Goal: Task Accomplishment & Management: Use online tool/utility

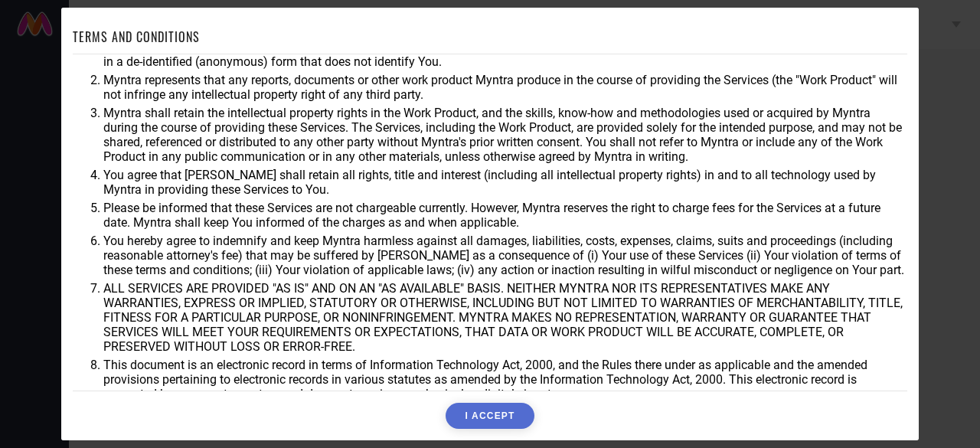
scroll to position [84, 0]
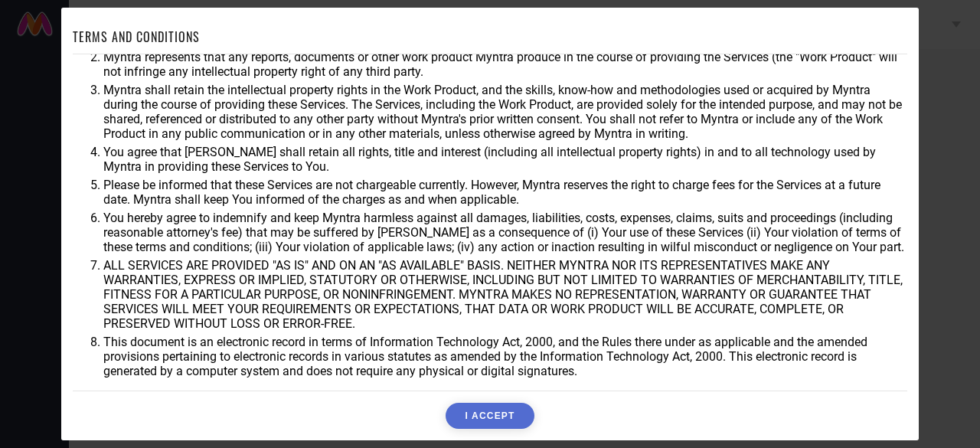
click at [507, 420] on button "I ACCEPT" at bounding box center [490, 416] width 88 height 26
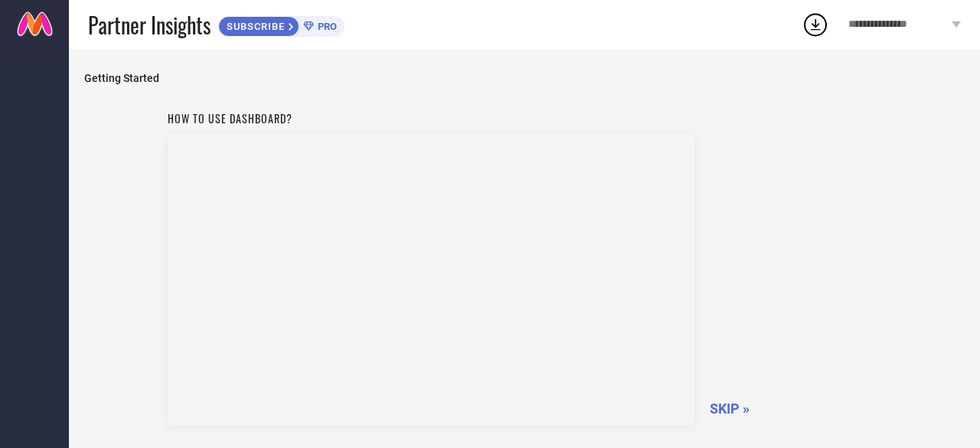
click at [735, 408] on span "SKIP »" at bounding box center [730, 408] width 40 height 16
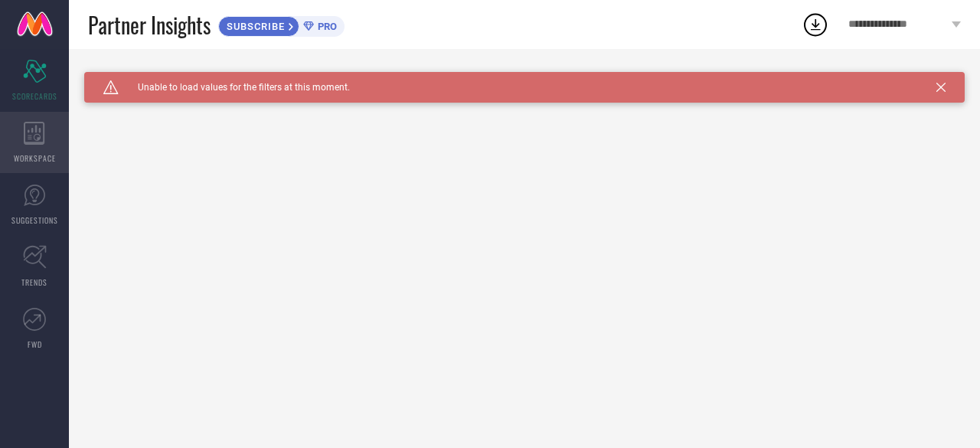
click at [31, 152] on span "WORKSPACE" at bounding box center [35, 157] width 42 height 11
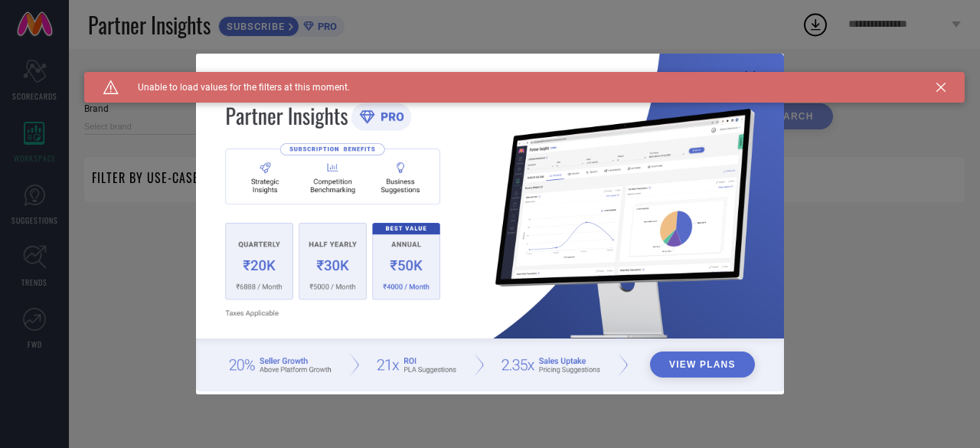
type input "1 STOP FASHION"
type input "All"
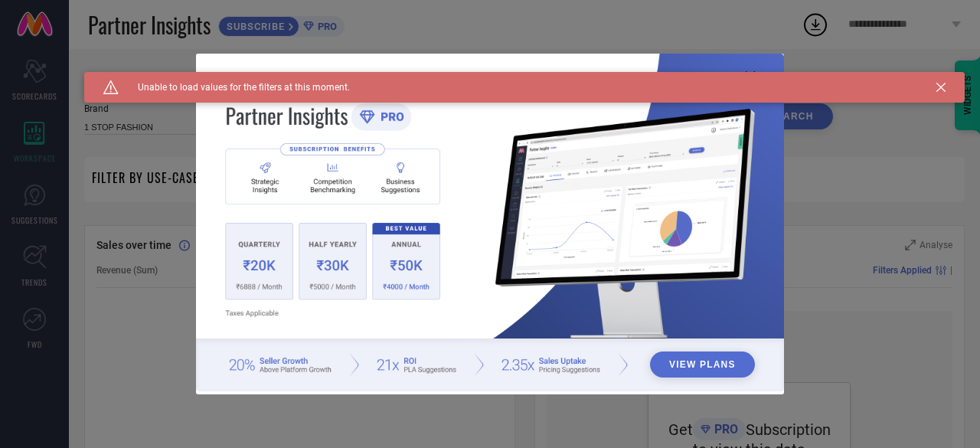
click at [936, 88] on icon at bounding box center [940, 87] width 9 height 9
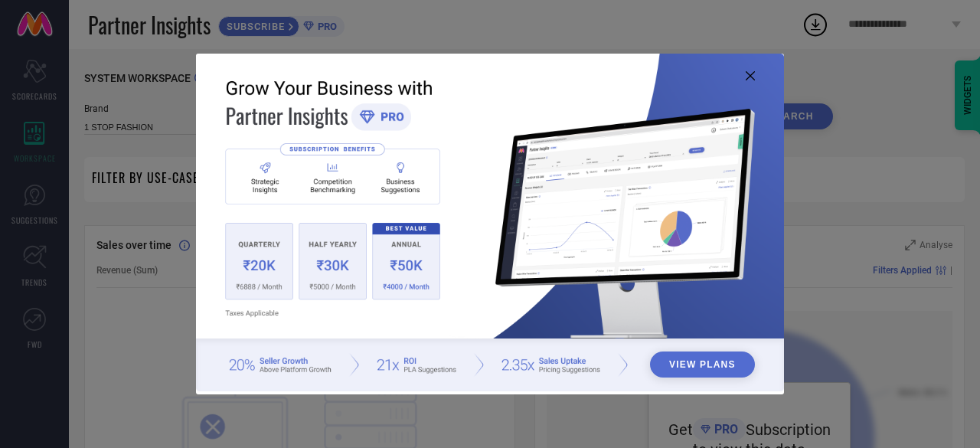
click at [743, 72] on img at bounding box center [490, 223] width 588 height 338
click at [749, 73] on icon at bounding box center [750, 75] width 9 height 9
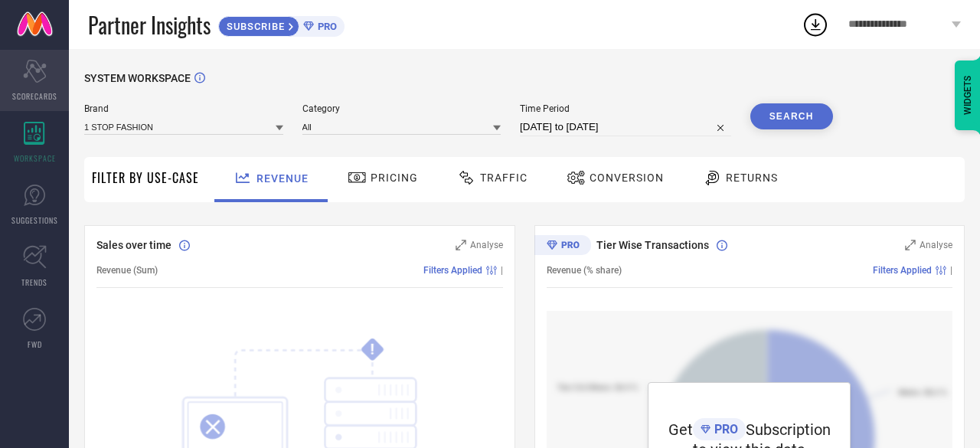
click at [24, 71] on icon "Scorecard" at bounding box center [35, 71] width 24 height 23
